Goal: Task Accomplishment & Management: Manage account settings

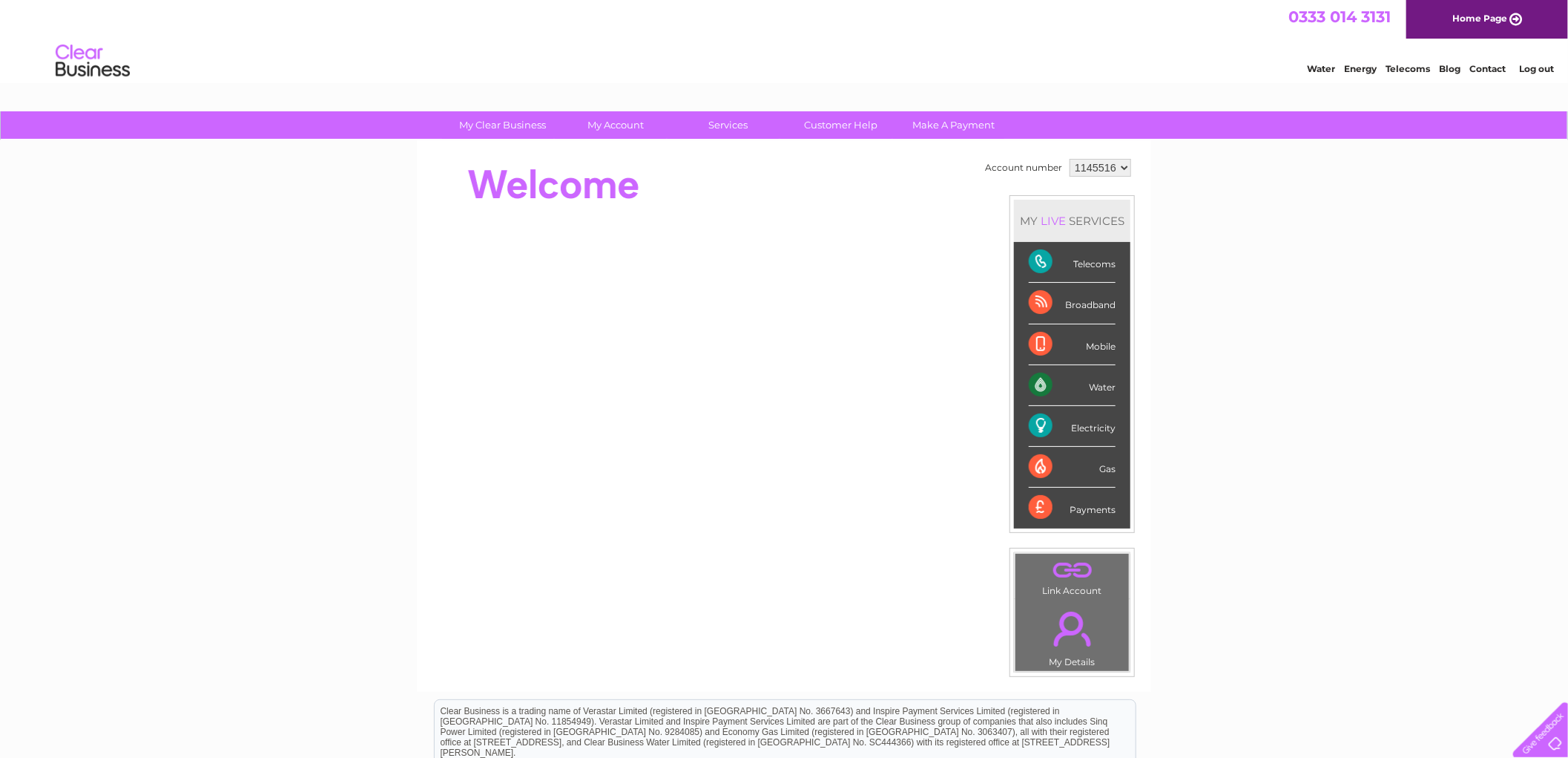
click at [1531, 69] on link "Log out" at bounding box center [1537, 69] width 35 height 11
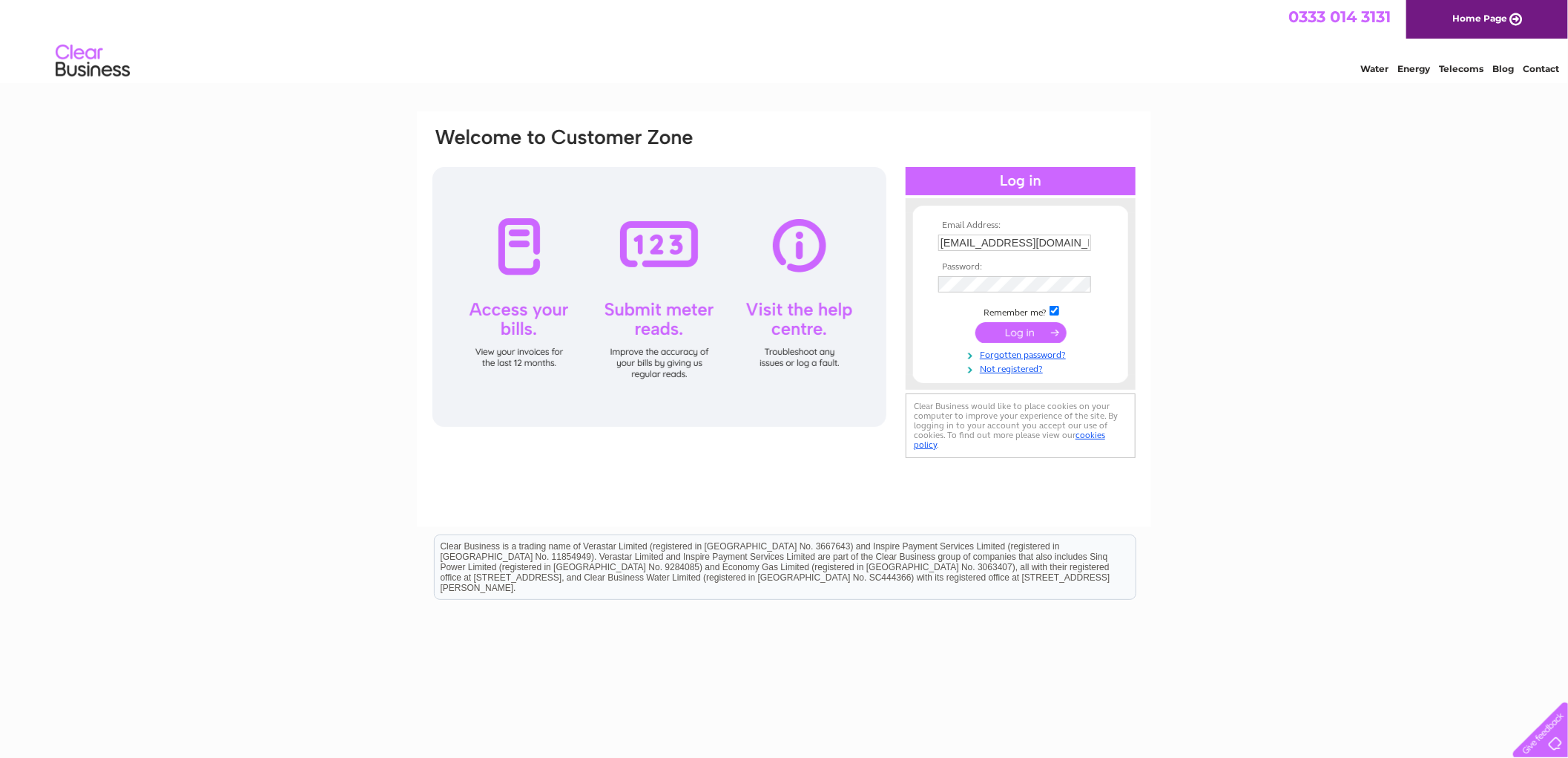
click at [1064, 250] on input "brazilianwaxsandrassalon@gmail.com" at bounding box center [1015, 242] width 153 height 16
type input "renovatiobikes@gmail.com"
click at [1042, 328] on input "submit" at bounding box center [1021, 333] width 92 height 21
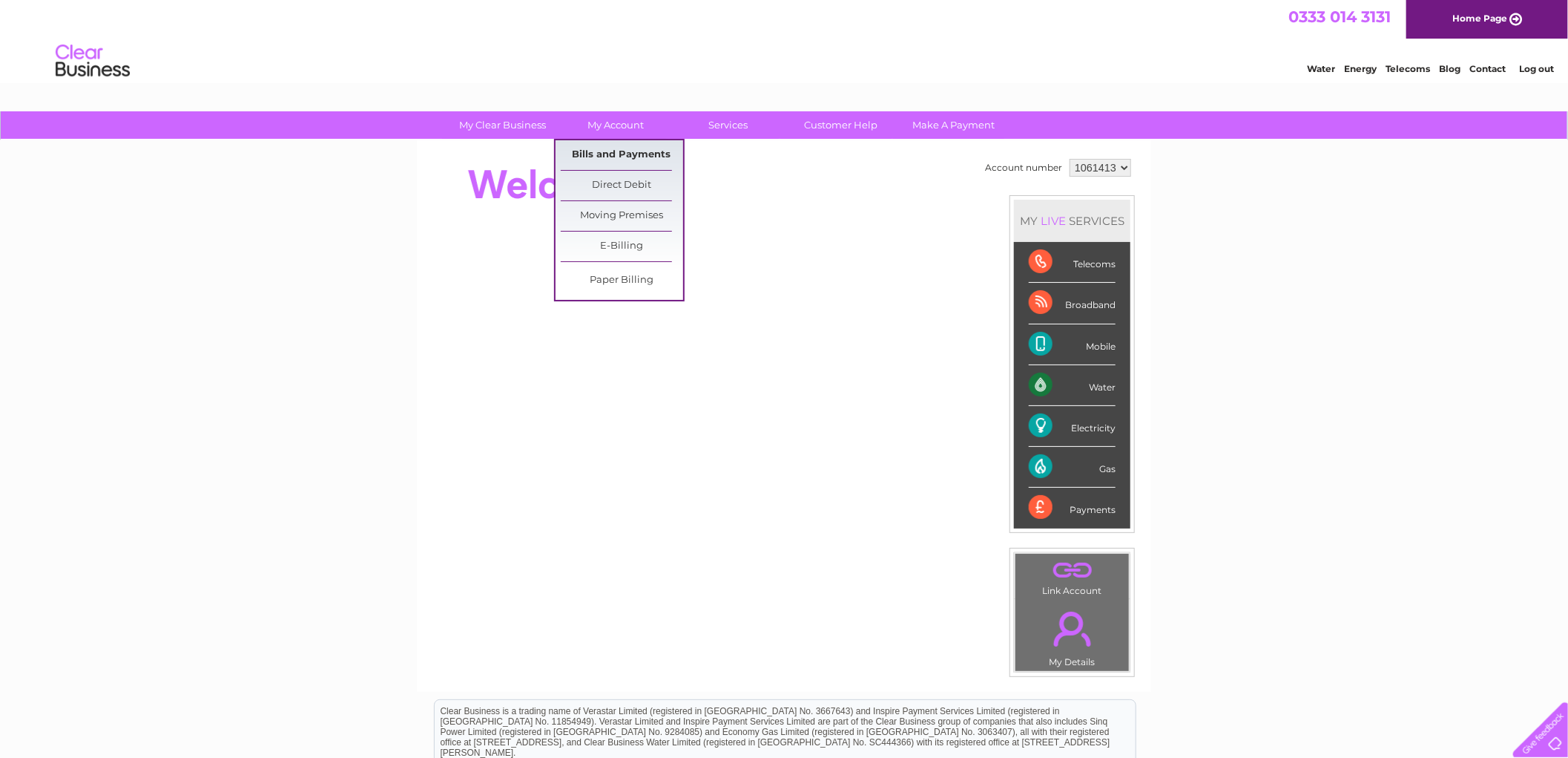
click at [621, 152] on link "Bills and Payments" at bounding box center [621, 154] width 122 height 30
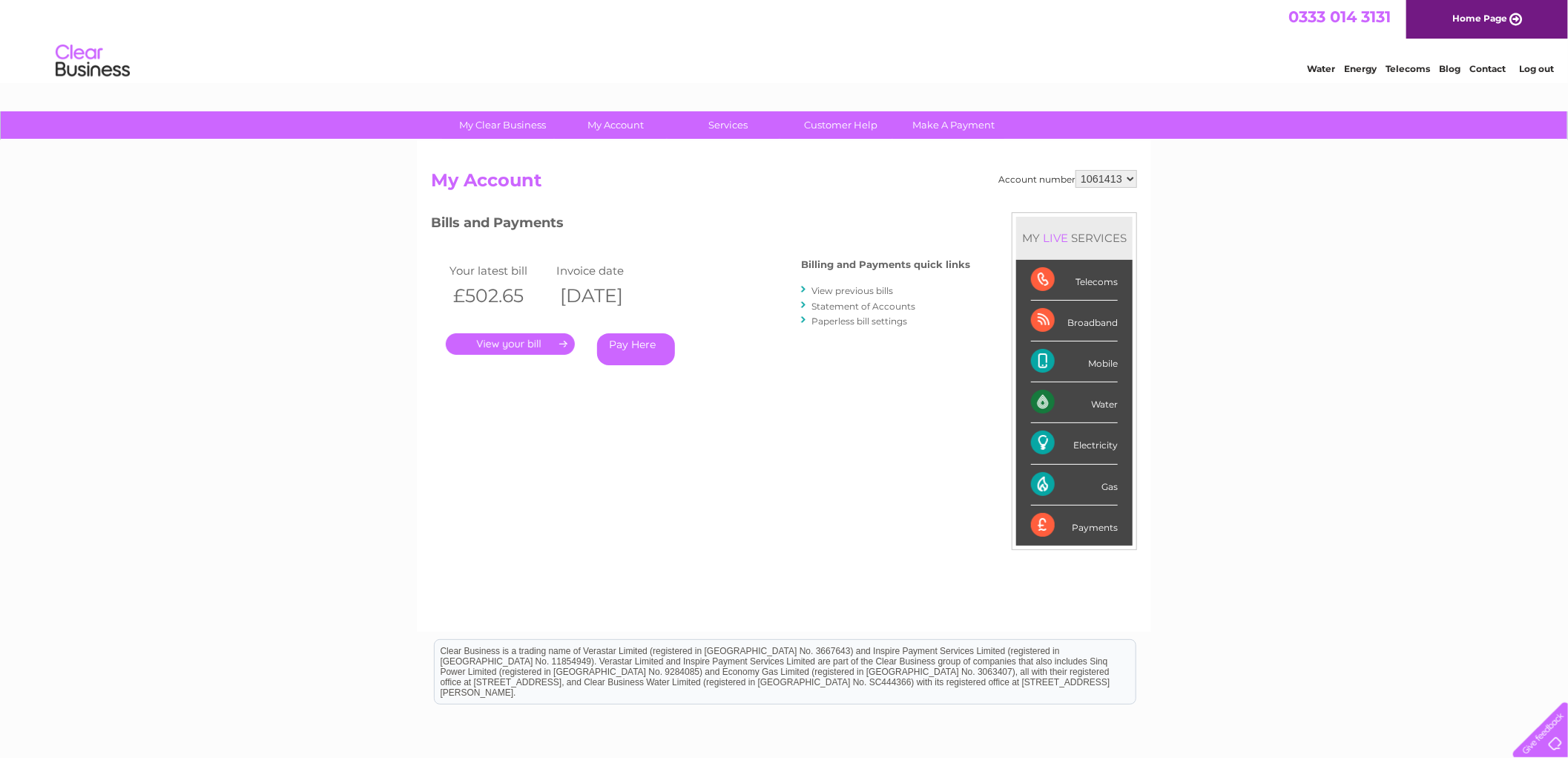
click at [537, 344] on link "." at bounding box center [510, 343] width 129 height 22
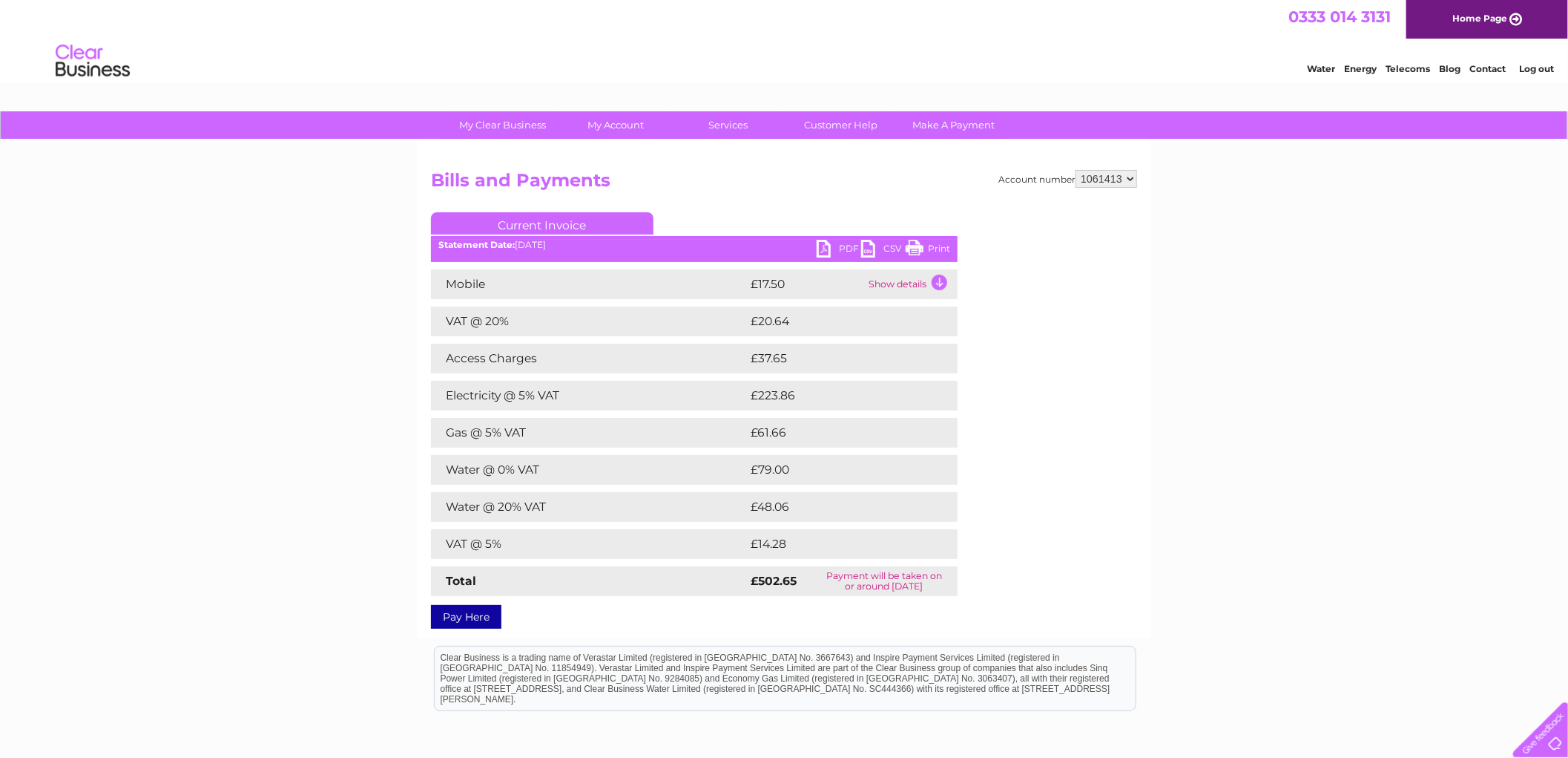
click at [825, 242] on link "PDF" at bounding box center [839, 250] width 45 height 22
